Goal: Check status: Check status

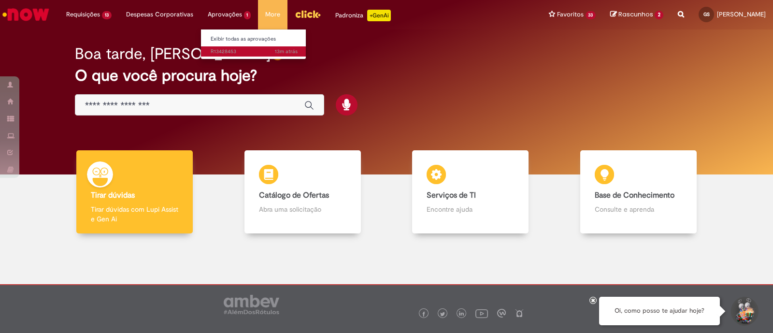
click at [228, 52] on span "13m atrás 13 minutos atrás R13428453" at bounding box center [254, 52] width 87 height 8
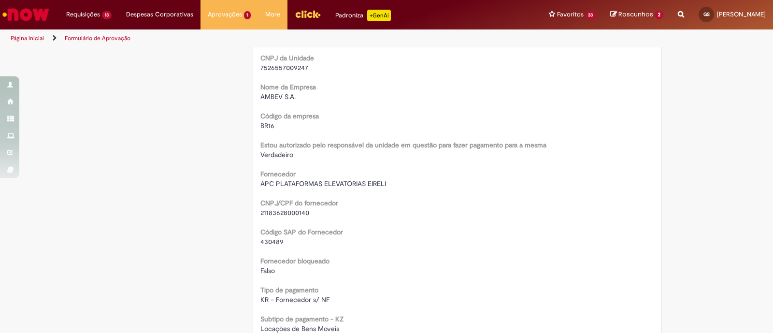
scroll to position [518, 0]
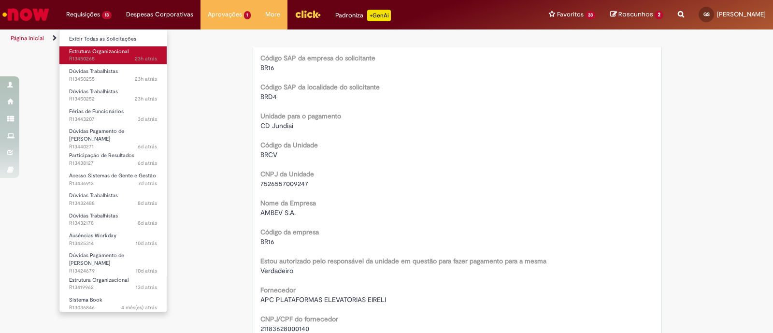
click at [99, 58] on span "23h atrás 23 horas atrás R13450265" at bounding box center [113, 59] width 88 height 8
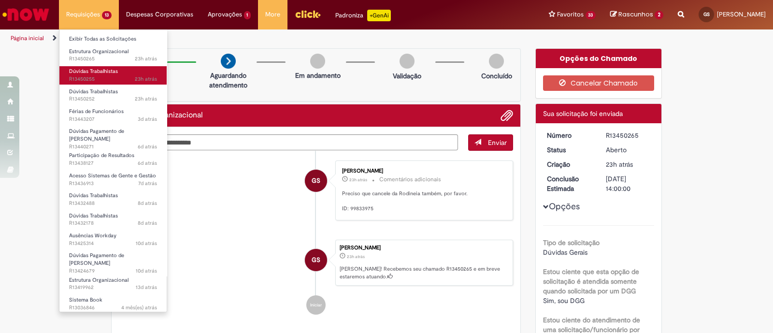
click at [103, 79] on span "23h atrás 23 horas atrás R13450255" at bounding box center [113, 79] width 88 height 8
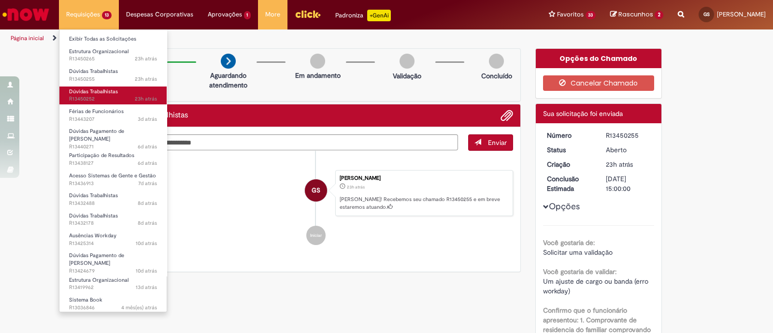
click at [104, 96] on span "23h atrás 23 horas atrás R13450252" at bounding box center [113, 99] width 88 height 8
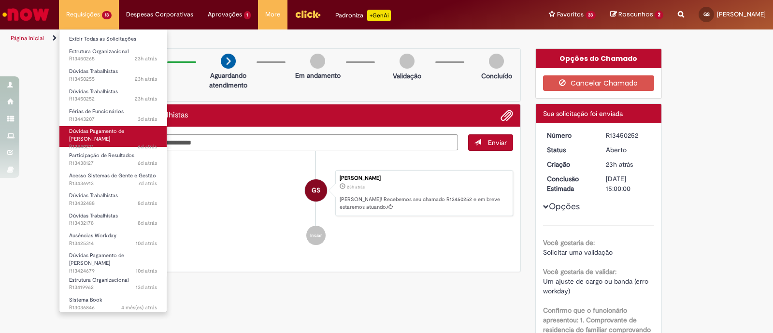
click at [130, 143] on span "6d atrás 6 dias atrás R13440271" at bounding box center [113, 147] width 88 height 8
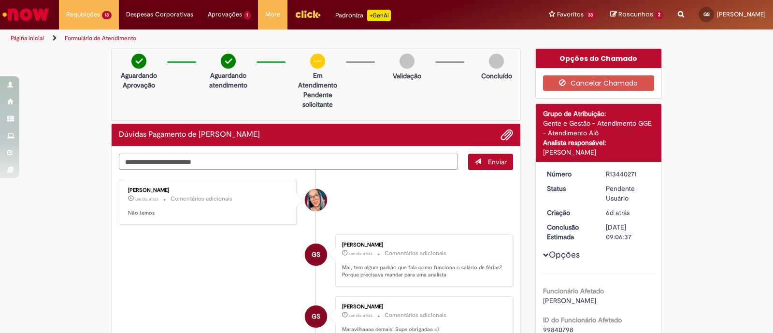
click at [360, 158] on textarea "Digite sua mensagem aqui..." at bounding box center [288, 162] width 339 height 16
type textarea "**********"
click at [480, 159] on button "Enviar" at bounding box center [490, 162] width 45 height 16
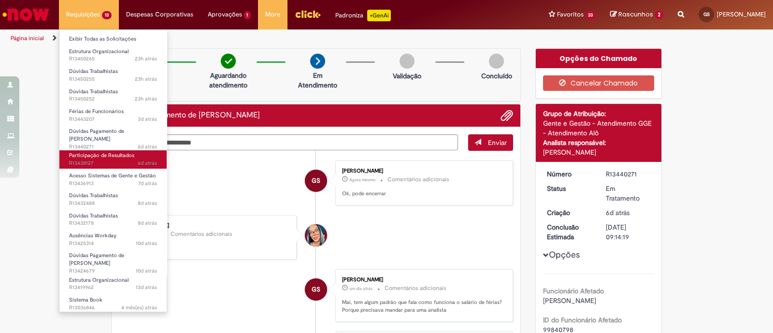
click at [101, 152] on span "Participação de Resultados" at bounding box center [101, 155] width 65 height 7
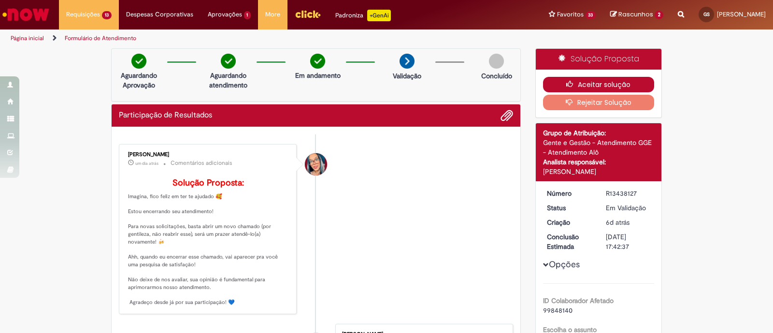
click at [623, 84] on button "Aceitar solução" at bounding box center [599, 84] width 112 height 15
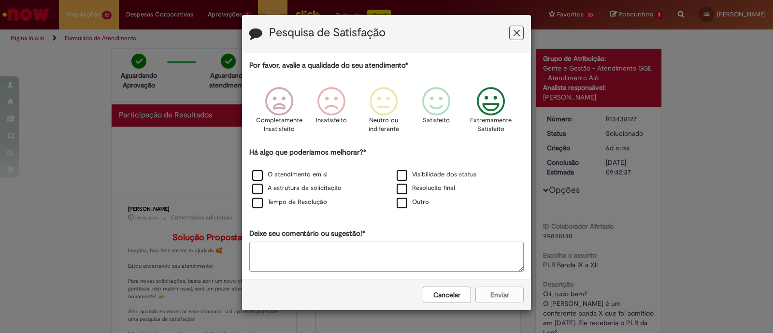
click at [499, 93] on icon "Feedback" at bounding box center [491, 101] width 36 height 29
click at [496, 288] on div "Cancelar Enviar" at bounding box center [386, 294] width 289 height 31
click at [498, 290] on div "Cancelar Enviar" at bounding box center [386, 294] width 289 height 31
click at [268, 177] on label "O atendimento em si" at bounding box center [289, 174] width 75 height 9
click at [258, 184] on label "A estrutura da solicitação" at bounding box center [296, 188] width 89 height 9
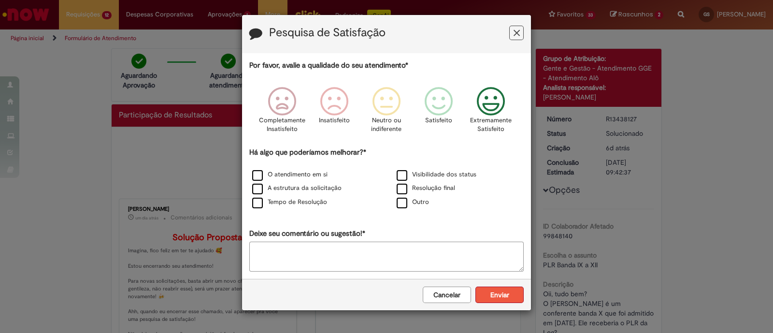
click at [502, 296] on button "Enviar" at bounding box center [500, 295] width 48 height 16
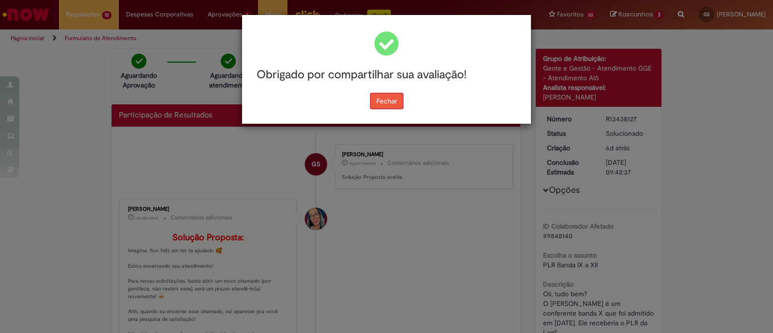
click at [384, 97] on button "Fechar" at bounding box center [386, 101] width 33 height 16
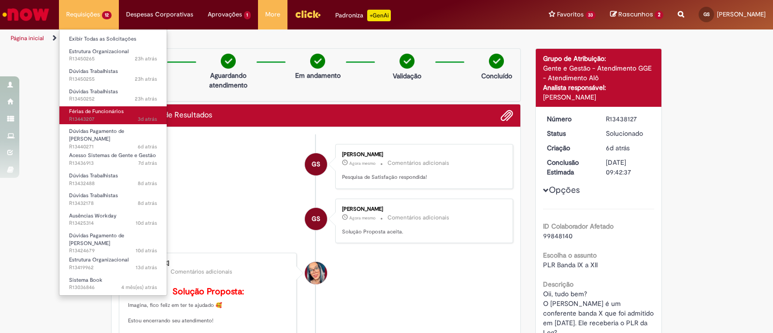
click at [128, 114] on link "Férias de Funcionários 3d atrás 3 dias atrás R13443207" at bounding box center [112, 115] width 107 height 18
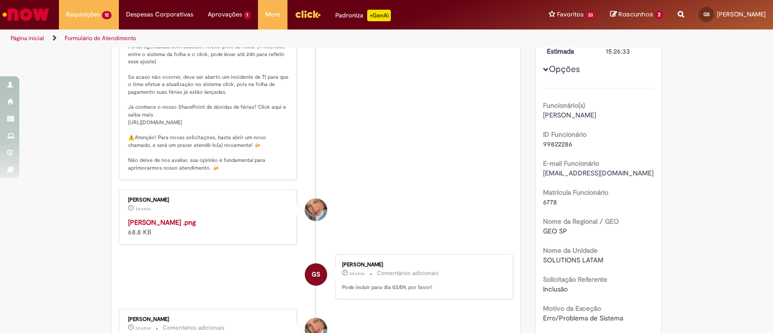
scroll to position [312, 0]
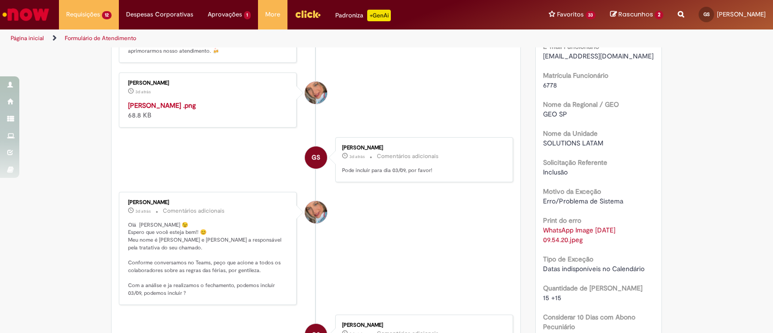
click at [183, 101] on img "Histórico de tíquete" at bounding box center [208, 101] width 161 height 0
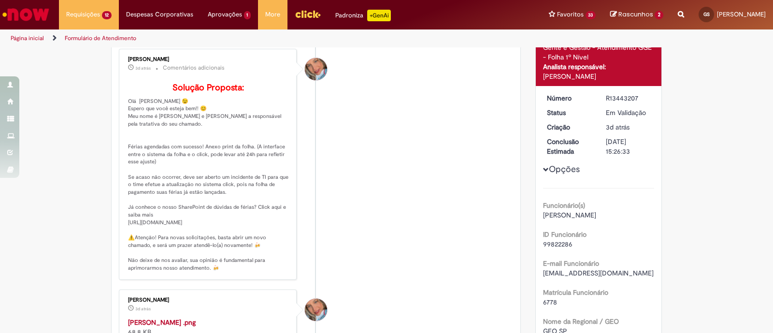
scroll to position [0, 0]
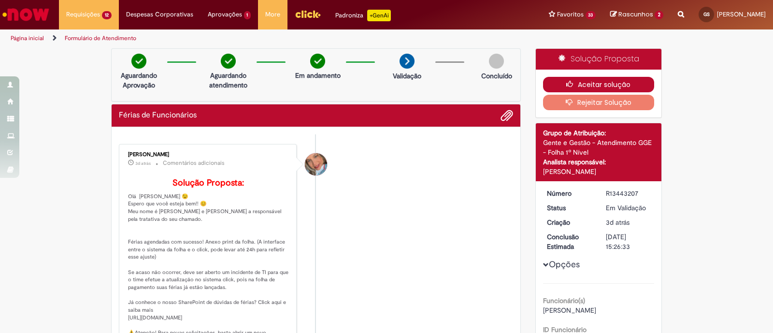
click at [567, 87] on icon "button" at bounding box center [572, 84] width 12 height 7
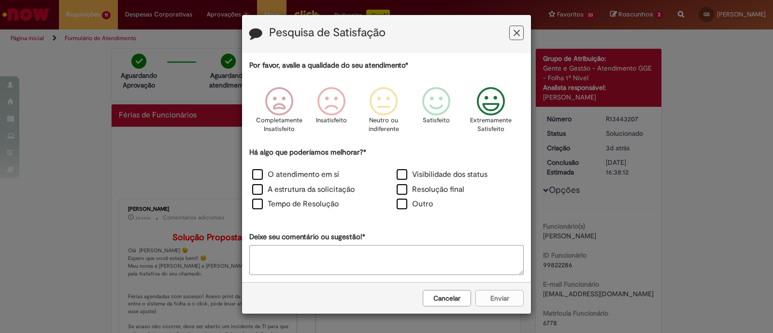
click at [498, 111] on icon "Feedback" at bounding box center [491, 101] width 36 height 29
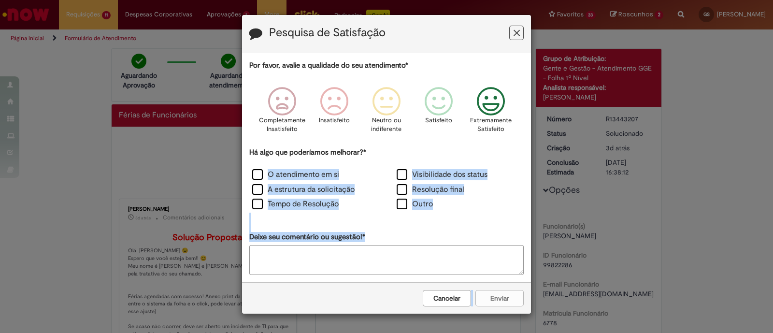
drag, startPoint x: 258, startPoint y: 174, endPoint x: 507, endPoint y: 297, distance: 277.9
click at [507, 297] on form "Pesquisa de Satisfação Por favor, avalie a qualidade do seu atendimento* Comple…" at bounding box center [386, 164] width 289 height 299
click at [257, 173] on label "O atendimento em si" at bounding box center [295, 174] width 87 height 11
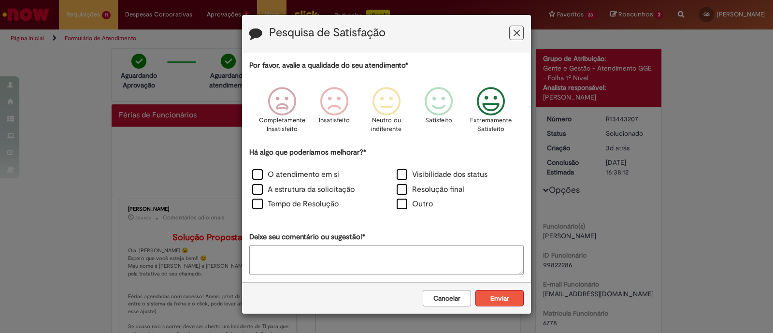
click at [496, 295] on button "Enviar" at bounding box center [500, 298] width 48 height 16
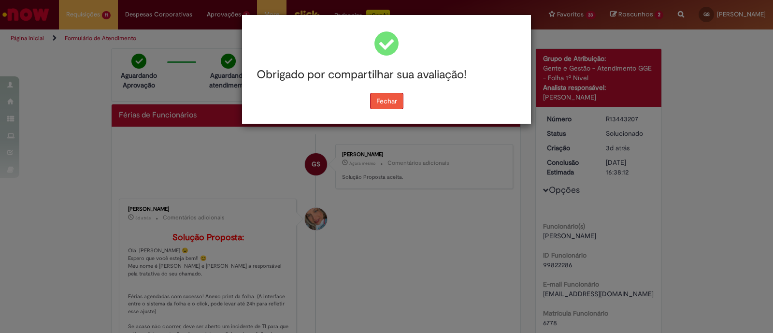
click at [376, 103] on button "Fechar" at bounding box center [386, 101] width 33 height 16
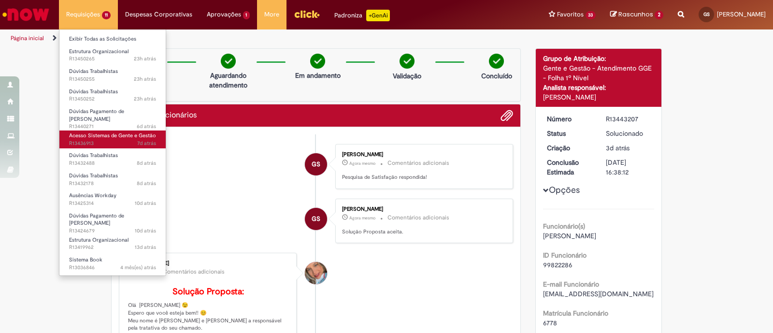
click at [118, 140] on span "7d atrás 7 dias atrás R13436913" at bounding box center [112, 144] width 87 height 8
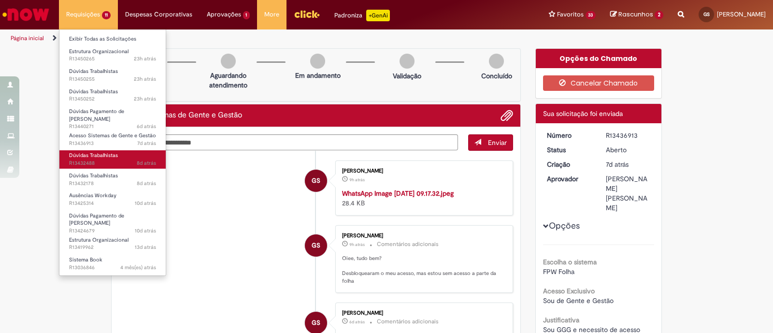
click at [117, 154] on link "Dúvidas Trabalhistas 8d atrás 8 dias atrás R13432488" at bounding box center [112, 159] width 106 height 18
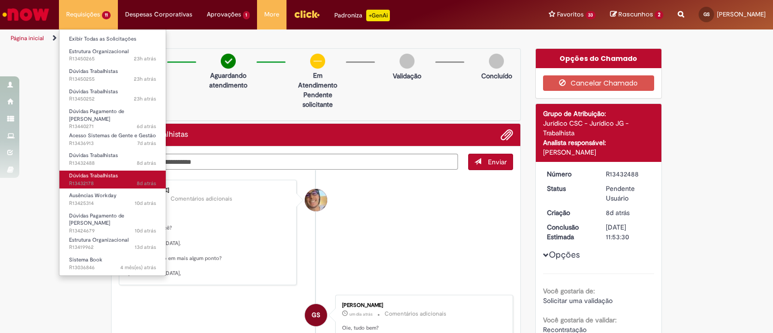
click at [118, 173] on link "Dúvidas Trabalhistas 8d atrás 8 dias atrás R13432178" at bounding box center [112, 180] width 106 height 18
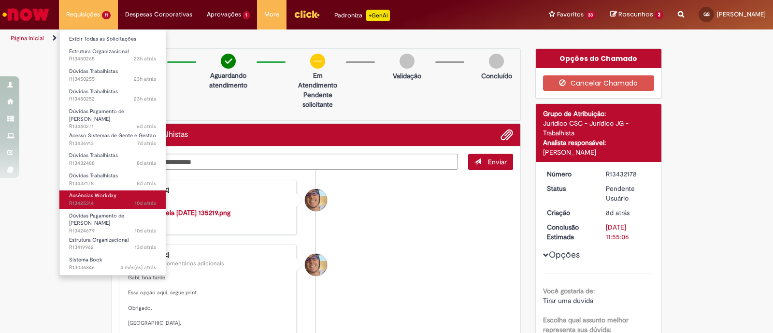
click at [115, 192] on link "Ausências Workday 10d atrás 10 dias atrás R13425314" at bounding box center [112, 199] width 106 height 18
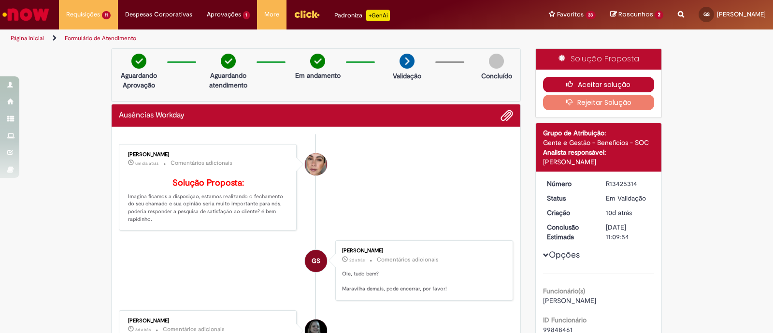
click at [591, 87] on button "Aceitar solução" at bounding box center [599, 84] width 112 height 15
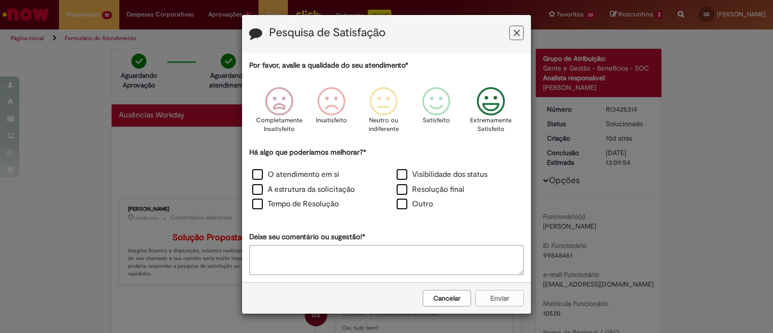
click at [495, 103] on icon "Feedback" at bounding box center [491, 101] width 36 height 29
click at [256, 173] on label "O atendimento em si" at bounding box center [295, 174] width 87 height 11
click at [477, 292] on button "Enviar" at bounding box center [500, 298] width 48 height 16
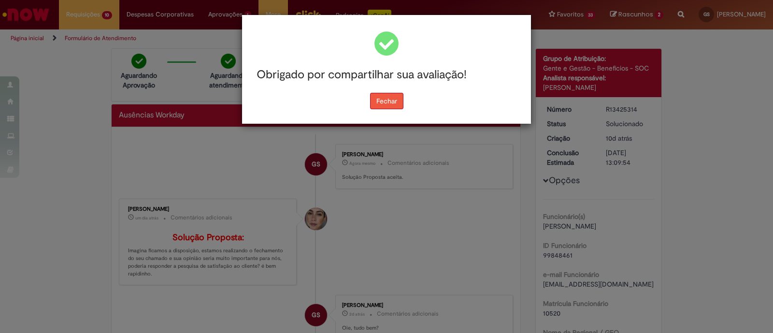
click at [396, 96] on button "Fechar" at bounding box center [386, 101] width 33 height 16
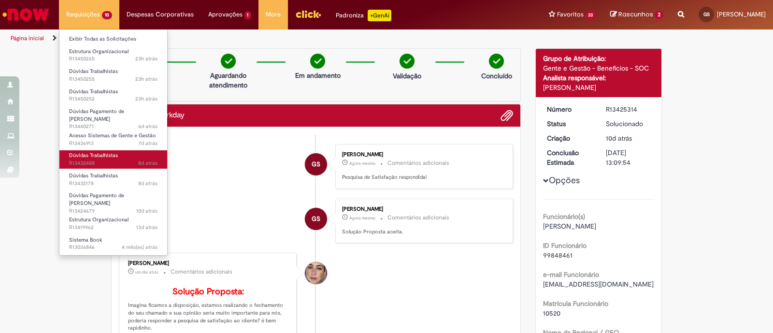
click at [117, 159] on span "8d atrás 8 dias atrás R13432488" at bounding box center [113, 163] width 88 height 8
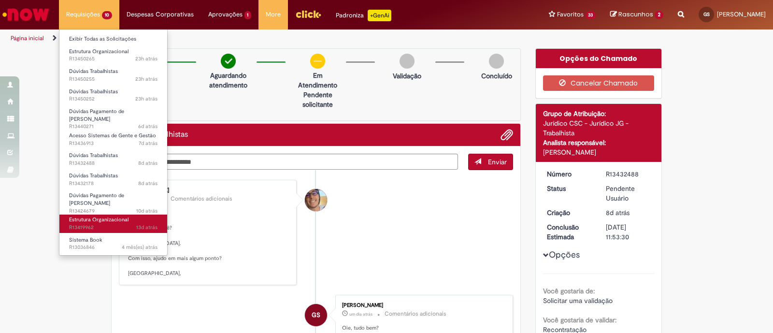
click at [118, 216] on span "Estrutura Organizacional" at bounding box center [98, 219] width 59 height 7
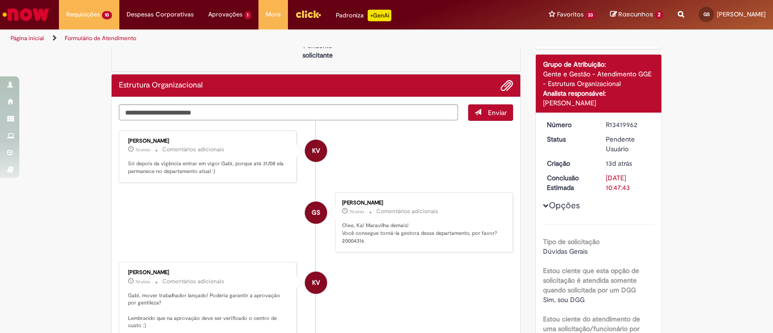
scroll to position [49, 0]
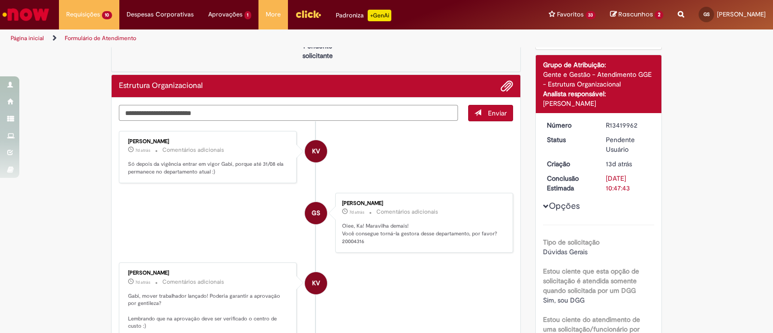
click at [311, 113] on textarea "Digite sua mensagem aqui..." at bounding box center [288, 113] width 339 height 16
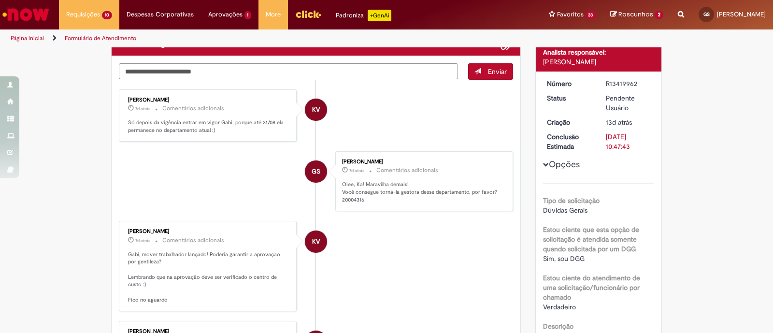
scroll to position [36, 0]
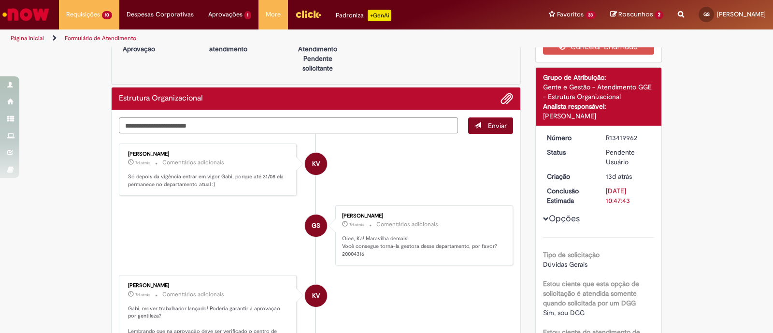
type textarea "**********"
click at [491, 125] on span "Enviar" at bounding box center [497, 125] width 19 height 9
